Goal: Task Accomplishment & Management: Manage account settings

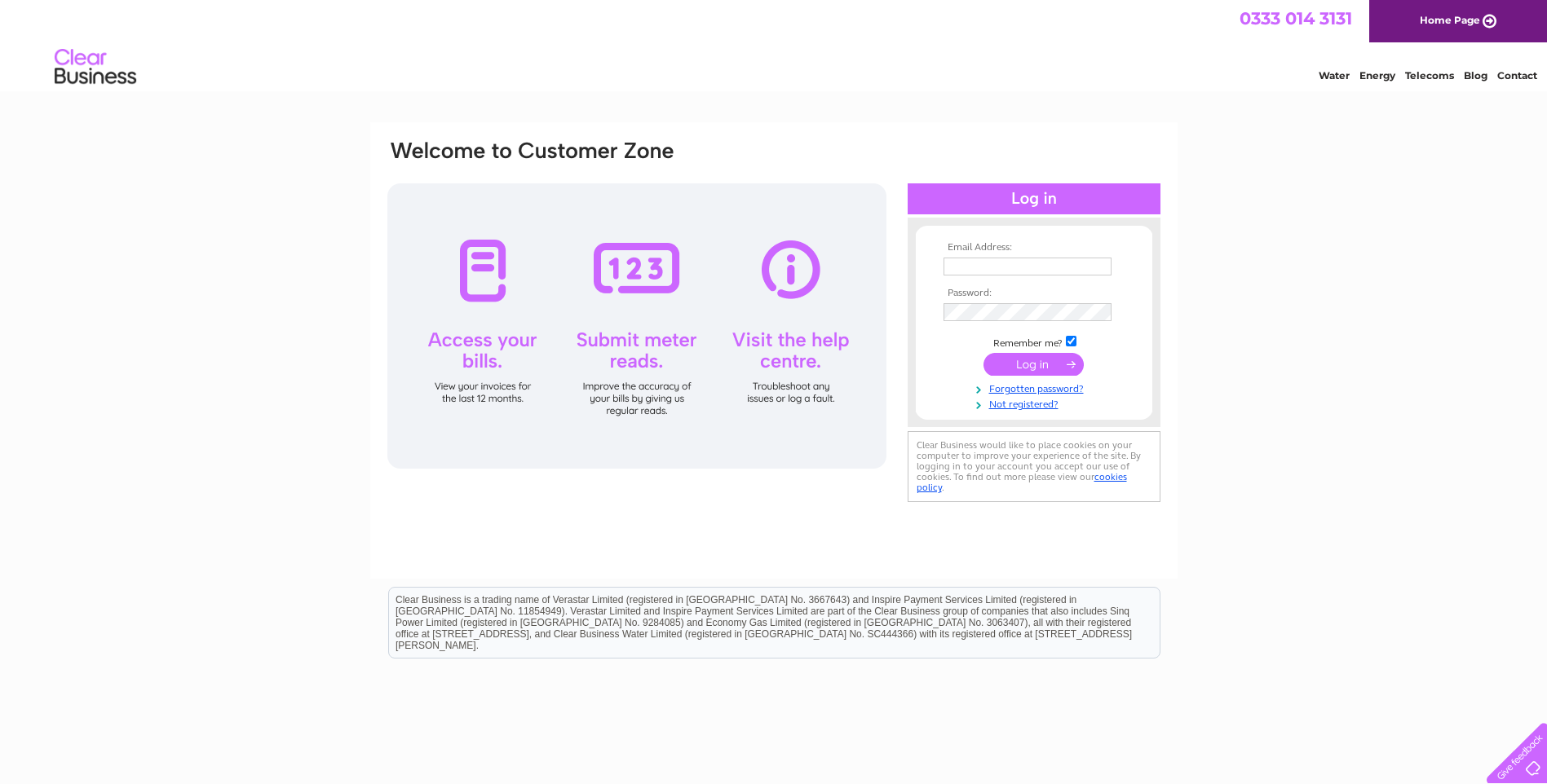
click at [1048, 264] on input "text" at bounding box center [1027, 266] width 168 height 18
type input "[PERSON_NAME][EMAIL_ADDRESS][PERSON_NAME][DOMAIN_NAME]"
click at [1031, 364] on input "submit" at bounding box center [1033, 364] width 100 height 23
click at [984, 355] on input "submit" at bounding box center [1033, 366] width 100 height 23
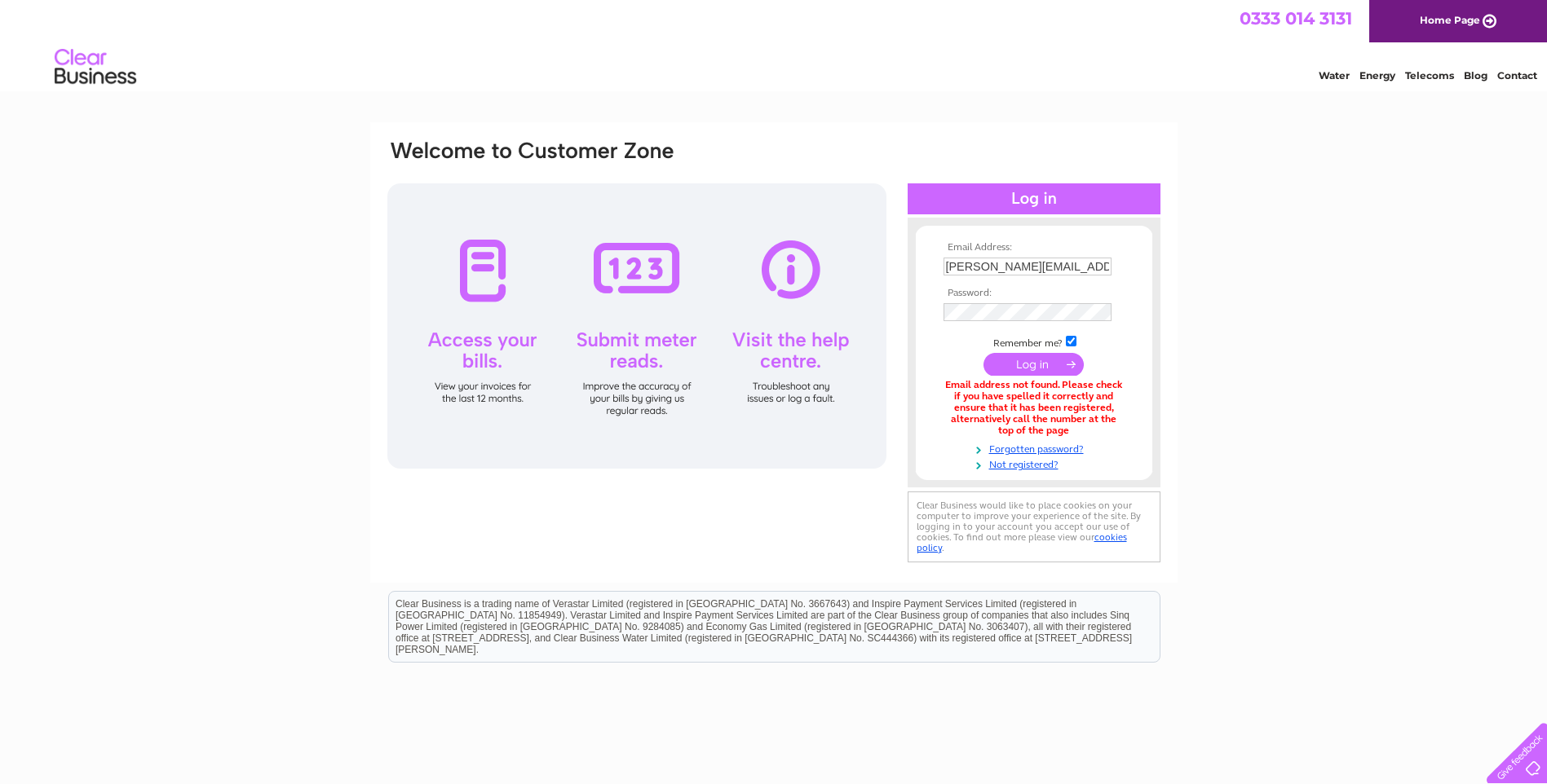
click at [565, 62] on div "Water Energy Telecoms Blog Contact" at bounding box center [774, 68] width 1547 height 53
